Goal: Task Accomplishment & Management: Manage account settings

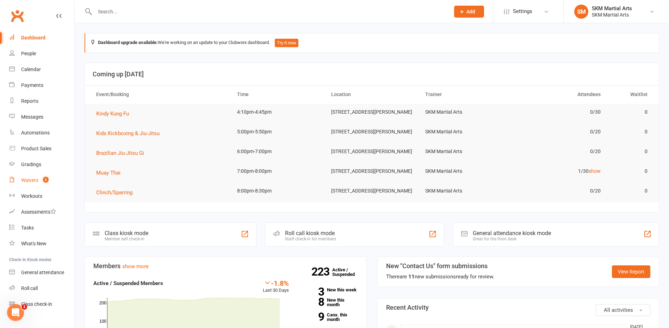
click at [32, 182] on div "Waivers" at bounding box center [29, 181] width 17 height 6
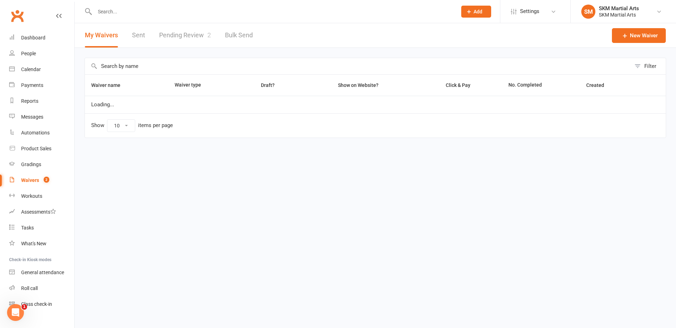
select select "25"
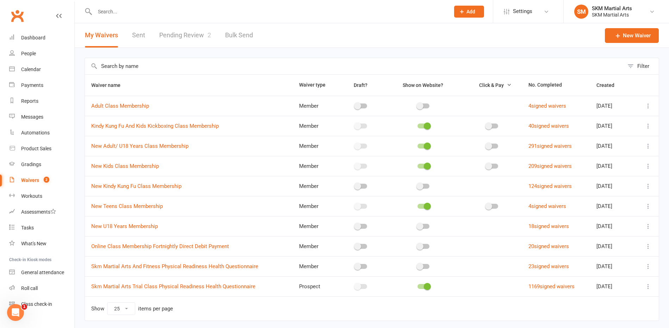
click at [176, 36] on link "Pending Review 2" at bounding box center [185, 35] width 52 height 24
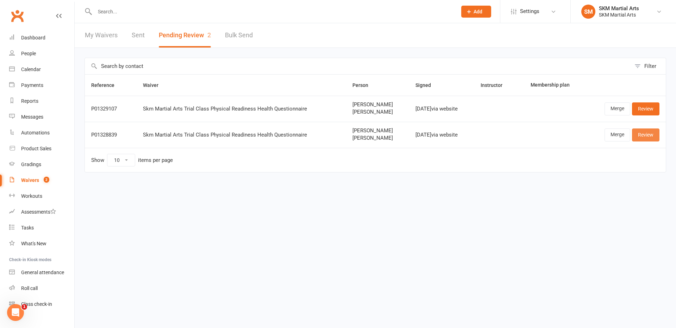
click at [650, 136] on link "Review" at bounding box center [645, 135] width 27 height 13
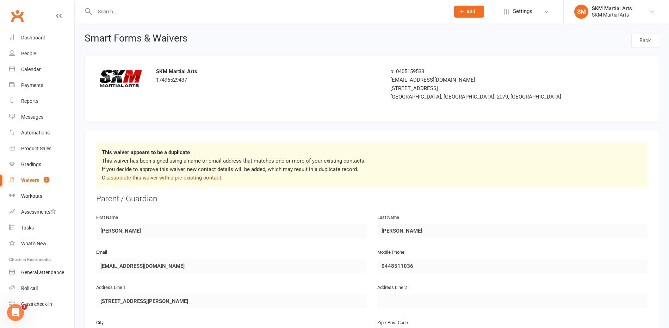
click at [124, 177] on link "associate this waiver with a pre-existing contact" at bounding box center [164, 178] width 113 height 6
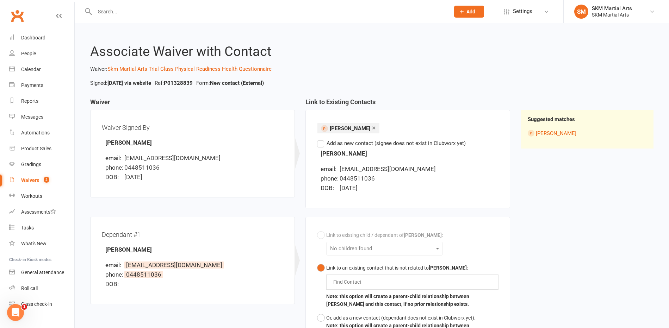
scroll to position [49, 0]
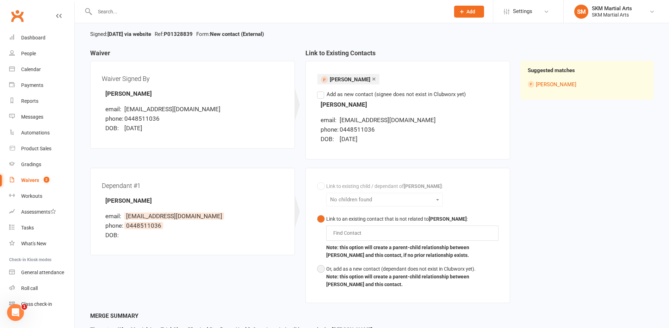
click at [321, 267] on button "Or, add as a new contact (dependant does not exist in Clubworx yet). Note: this…" at bounding box center [407, 276] width 181 height 29
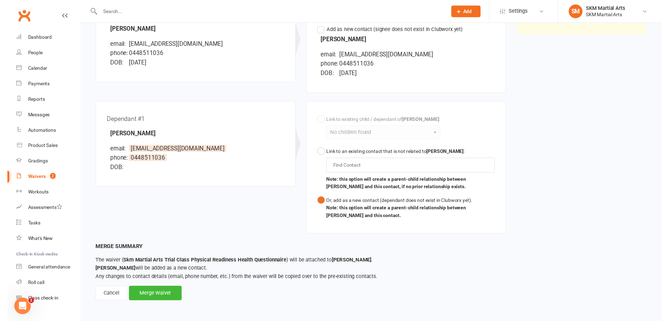
scroll to position [114, 0]
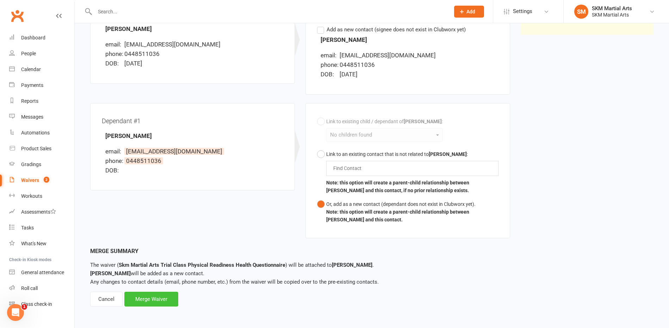
click at [148, 301] on div "Merge Waiver" at bounding box center [151, 299] width 54 height 15
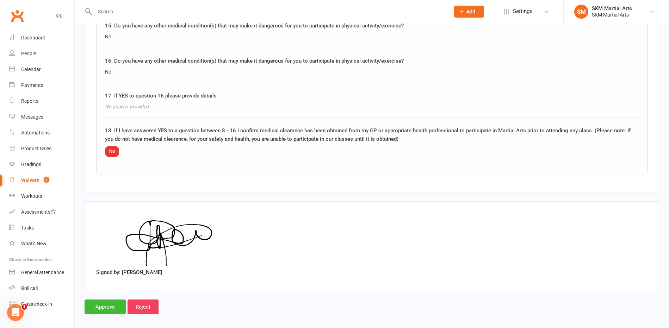
scroll to position [1280, 0]
drag, startPoint x: 105, startPoint y: 306, endPoint x: 108, endPoint y: 302, distance: 5.4
click at [105, 306] on input "Approve" at bounding box center [105, 307] width 41 height 15
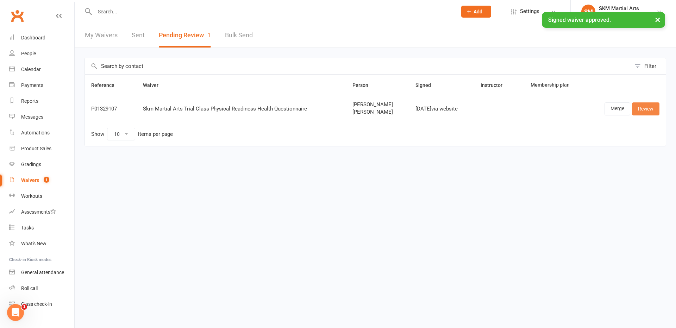
click at [639, 111] on link "Review" at bounding box center [645, 108] width 27 height 13
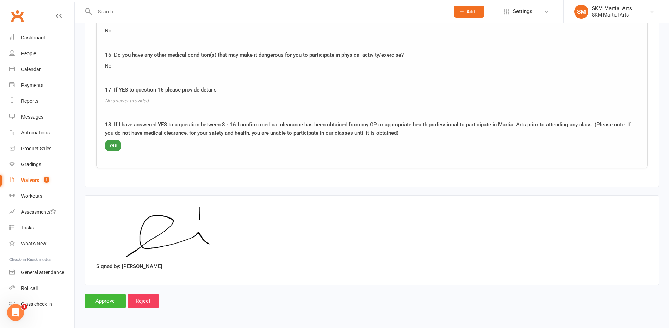
scroll to position [1286, 0]
drag, startPoint x: 106, startPoint y: 300, endPoint x: 116, endPoint y: 296, distance: 10.2
click at [111, 299] on input "Approve" at bounding box center [105, 300] width 41 height 15
